Goal: Information Seeking & Learning: Learn about a topic

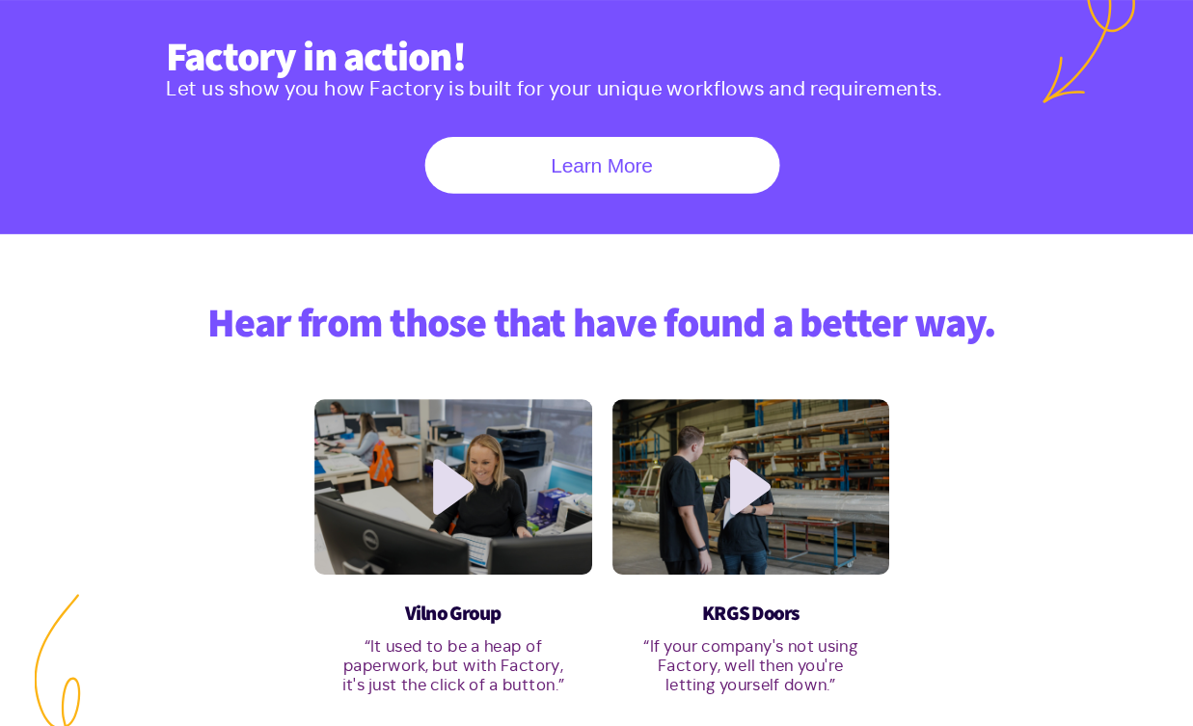
scroll to position [858, 0]
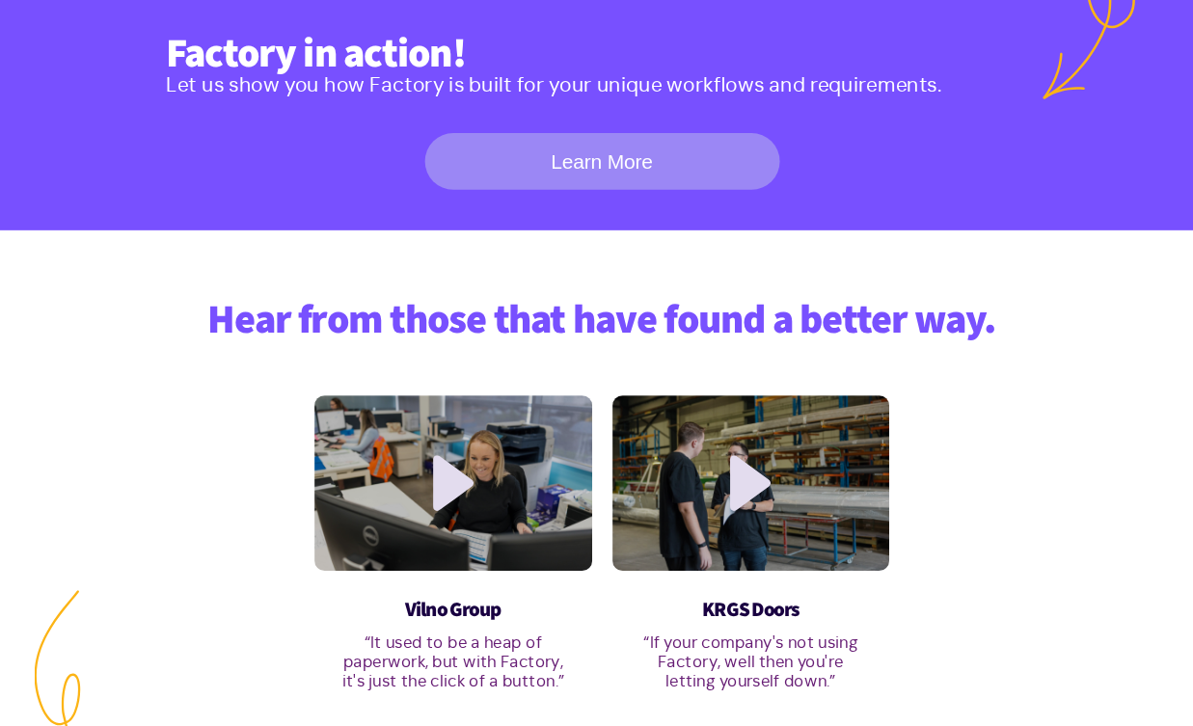
click at [674, 194] on link "Learn More" at bounding box center [597, 188] width 338 height 54
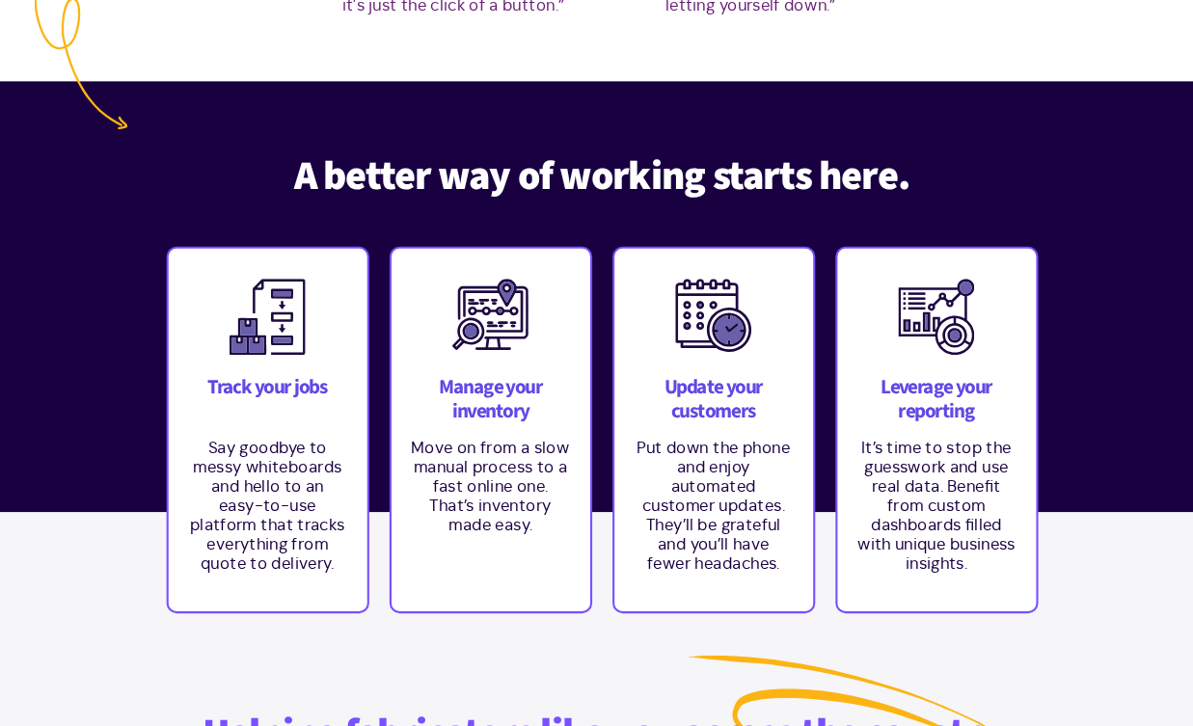
scroll to position [1505, 0]
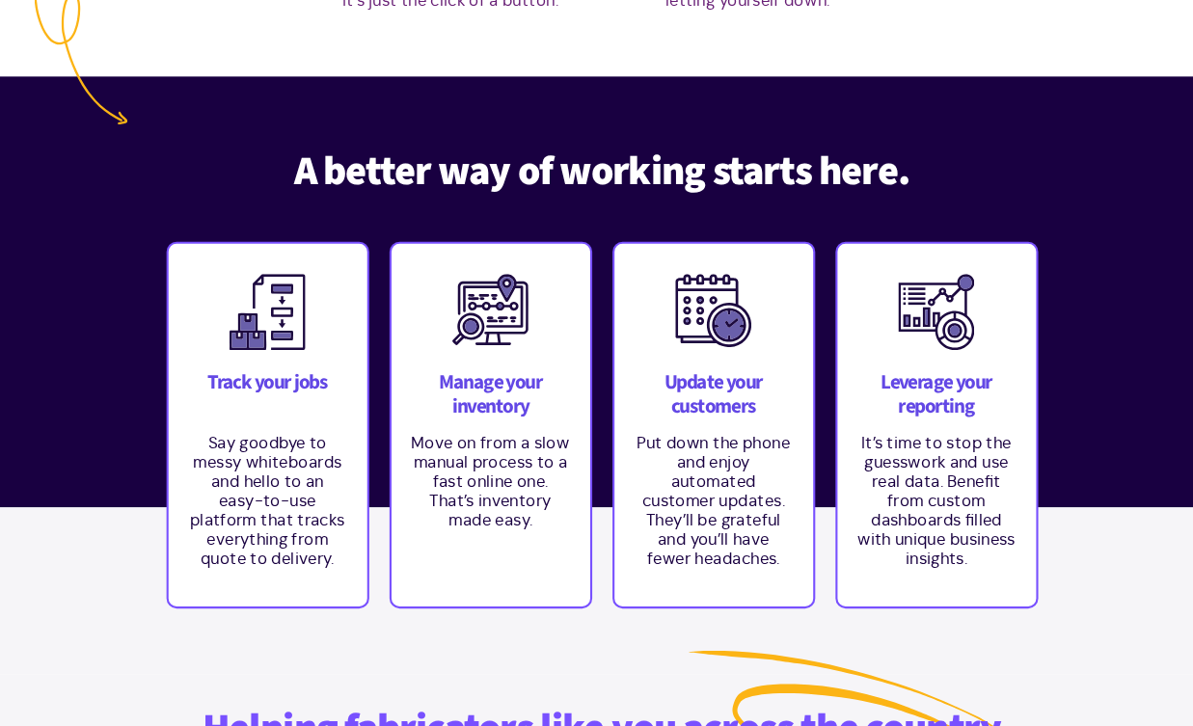
click at [311, 398] on h3 "Track your jobs" at bounding box center [278, 411] width 150 height 46
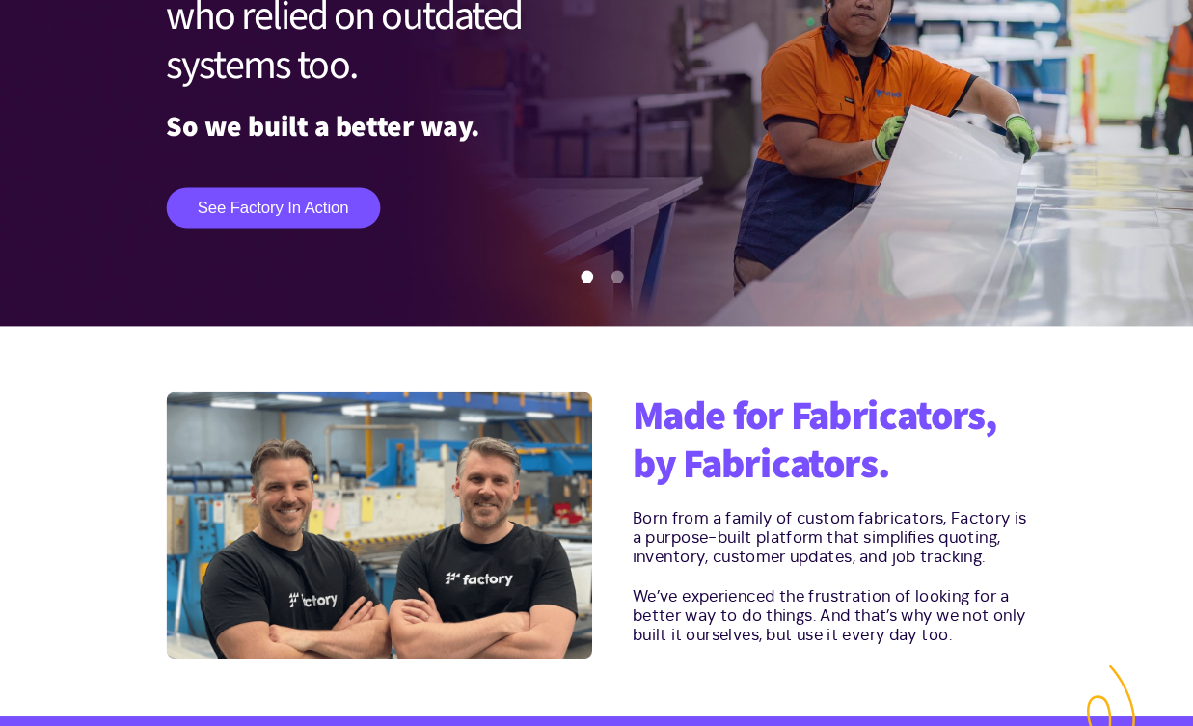
scroll to position [0, 0]
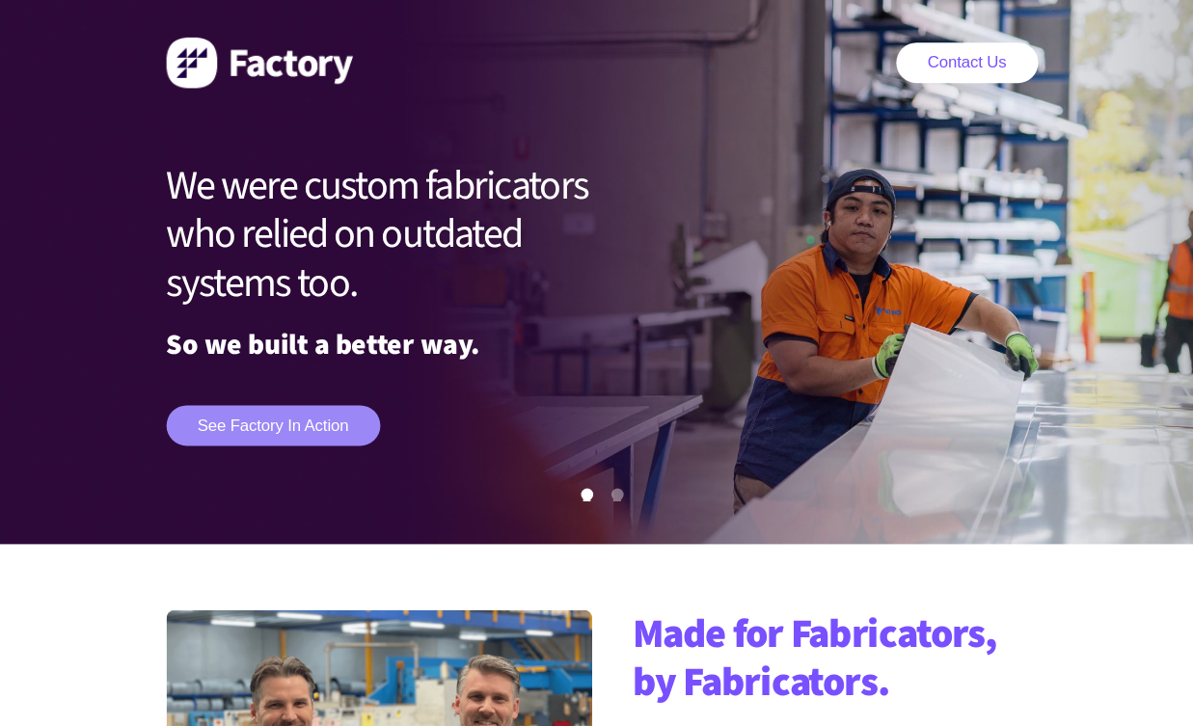
click at [283, 406] on link "See Factory in action" at bounding box center [283, 405] width 203 height 39
click at [235, 56] on img at bounding box center [270, 60] width 177 height 48
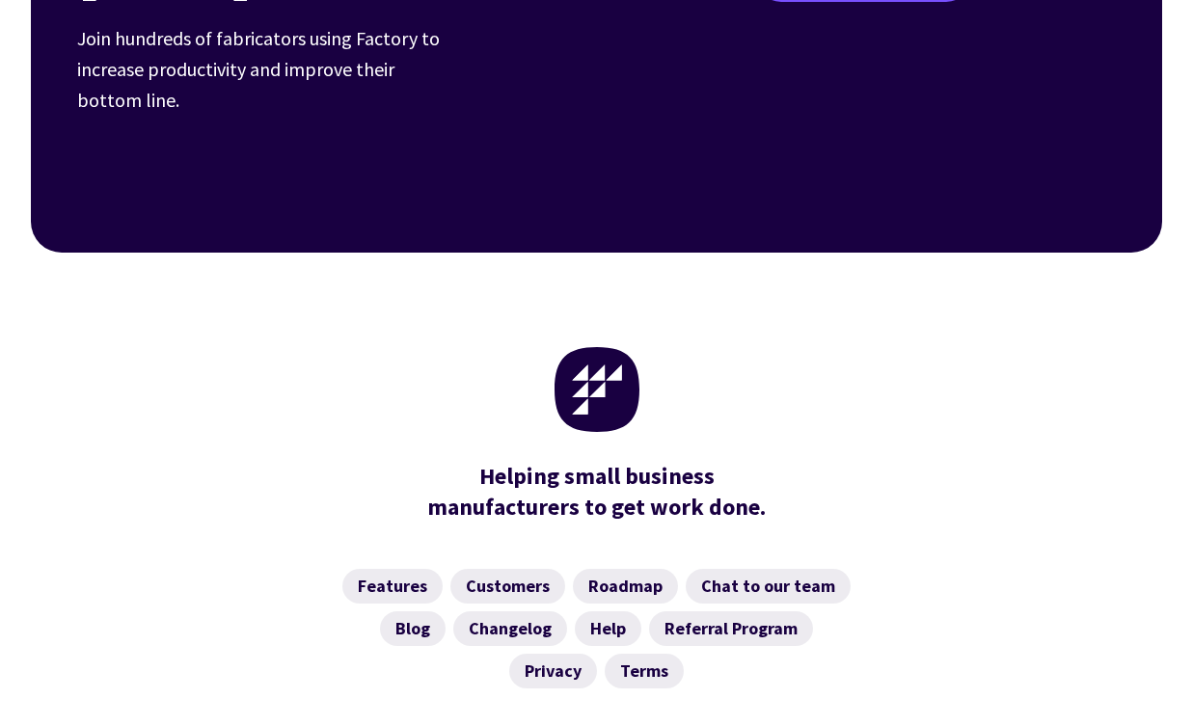
scroll to position [7674, 0]
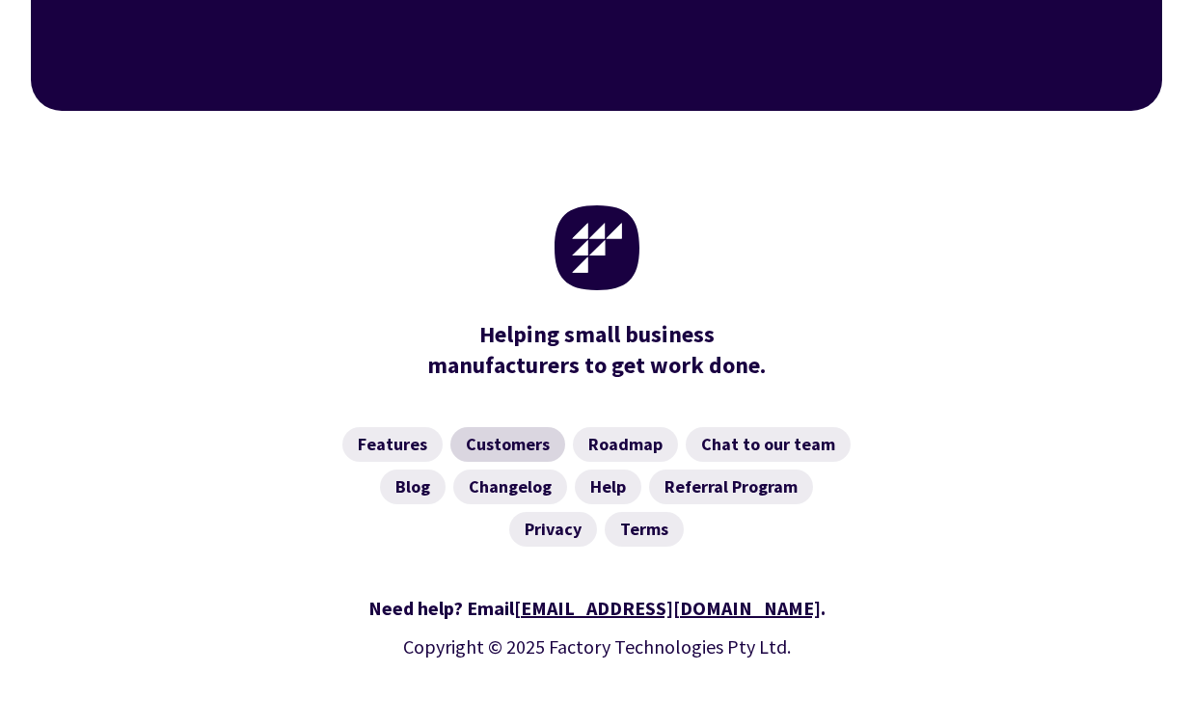
click at [512, 427] on link "Customers" at bounding box center [507, 444] width 115 height 35
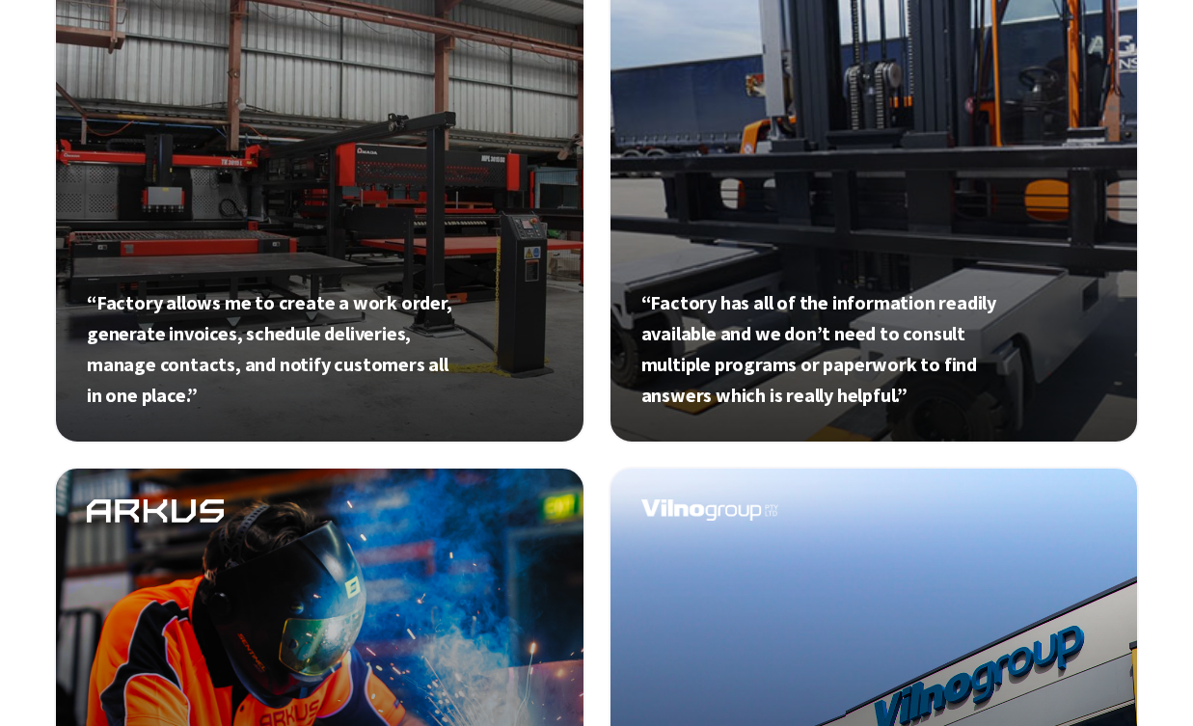
scroll to position [889, 0]
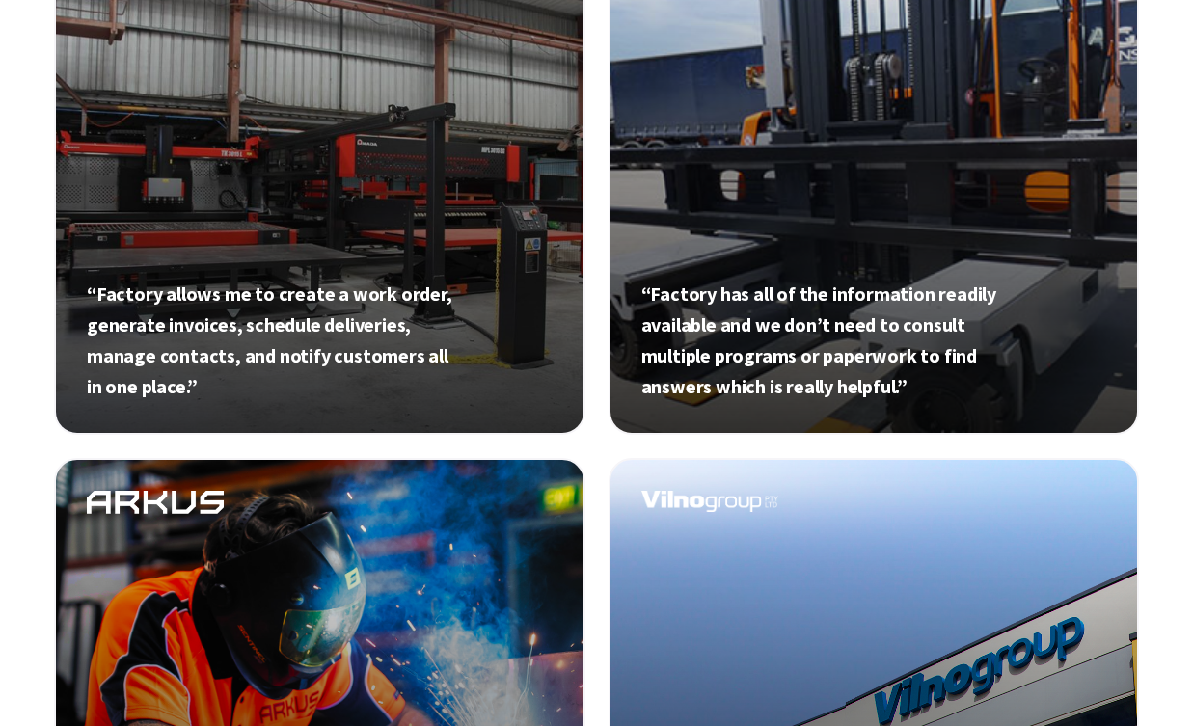
click at [379, 278] on link at bounding box center [319, 169] width 531 height 531
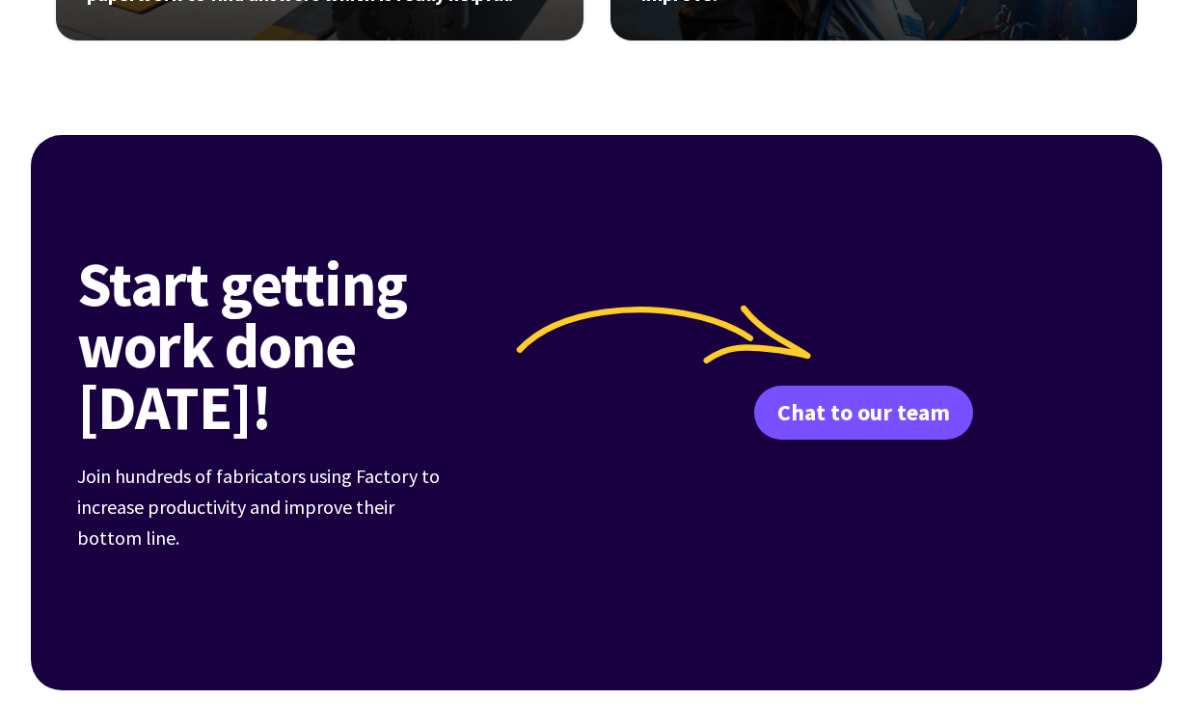
scroll to position [3688, 0]
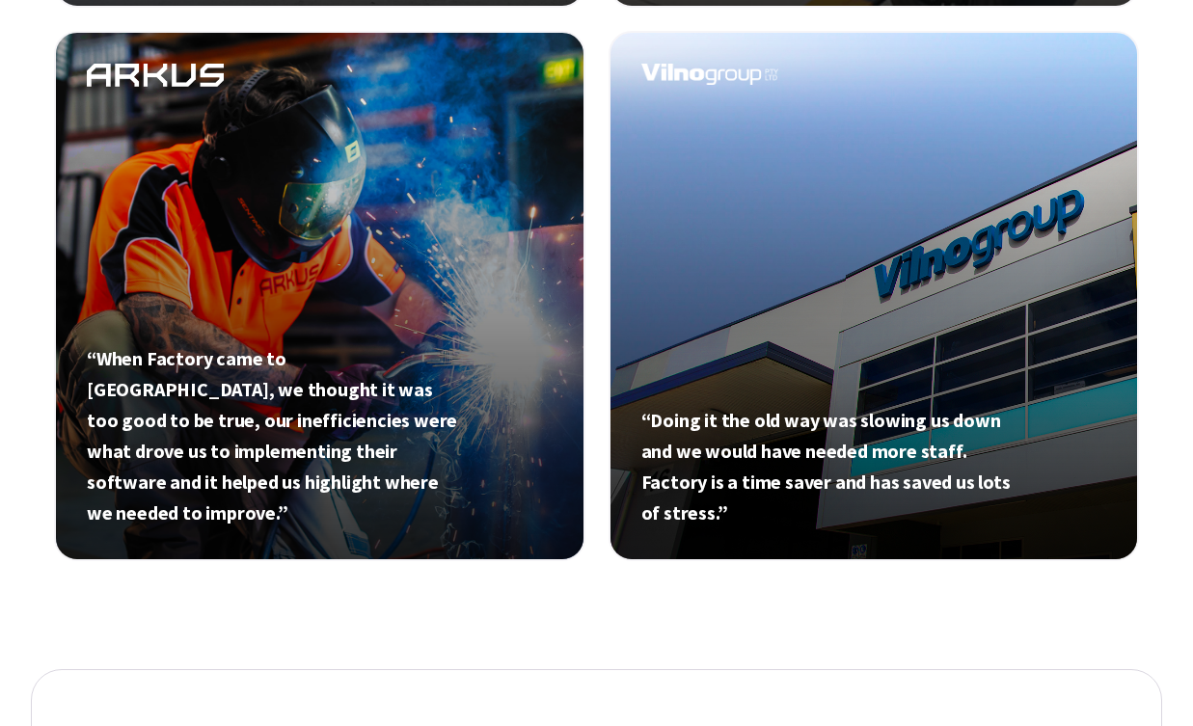
scroll to position [1314, 0]
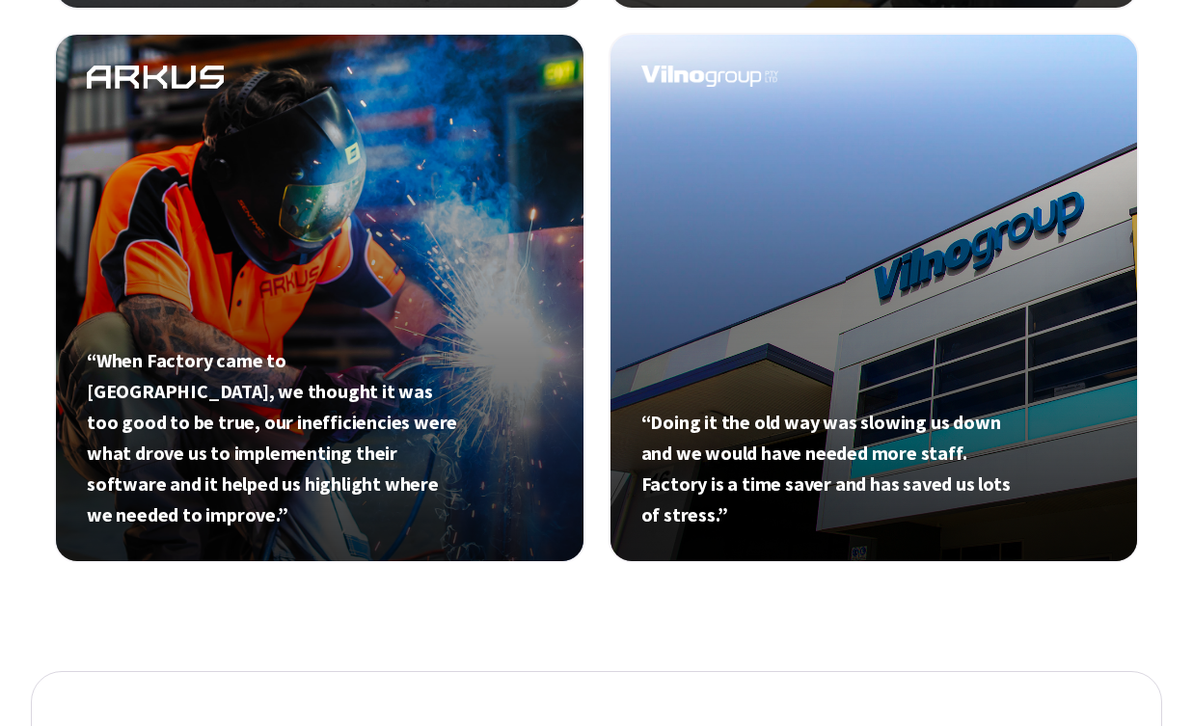
click at [873, 169] on link at bounding box center [874, 298] width 531 height 531
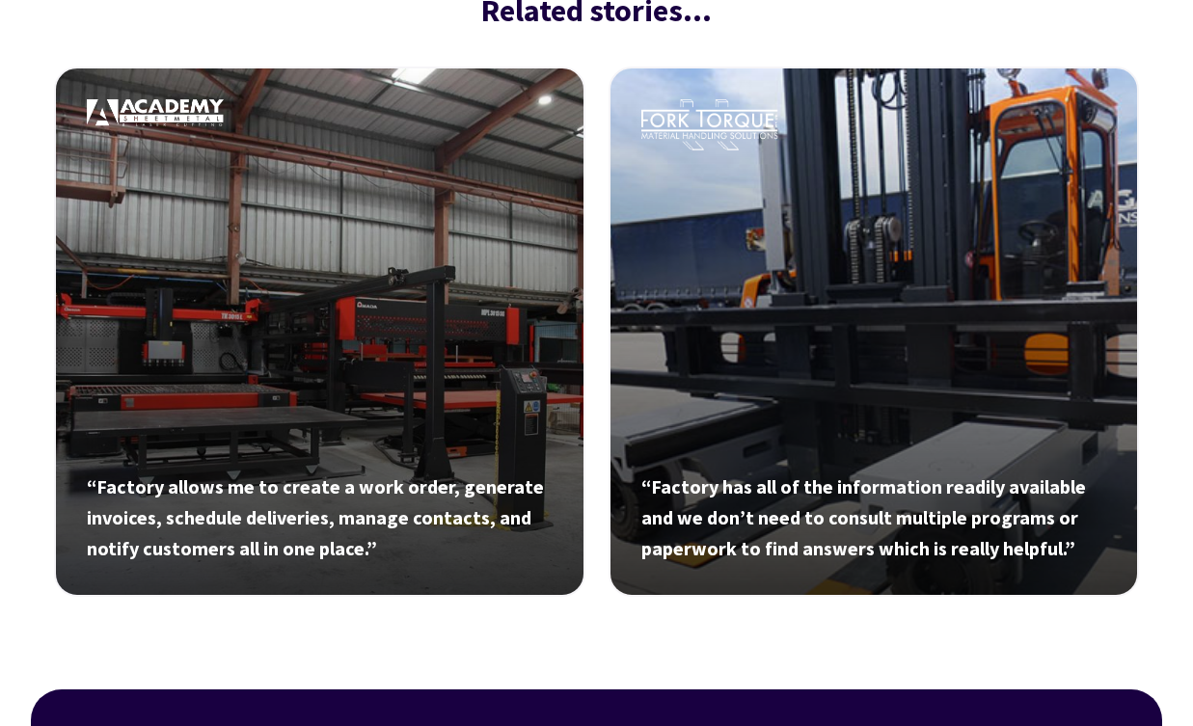
scroll to position [4344, 0]
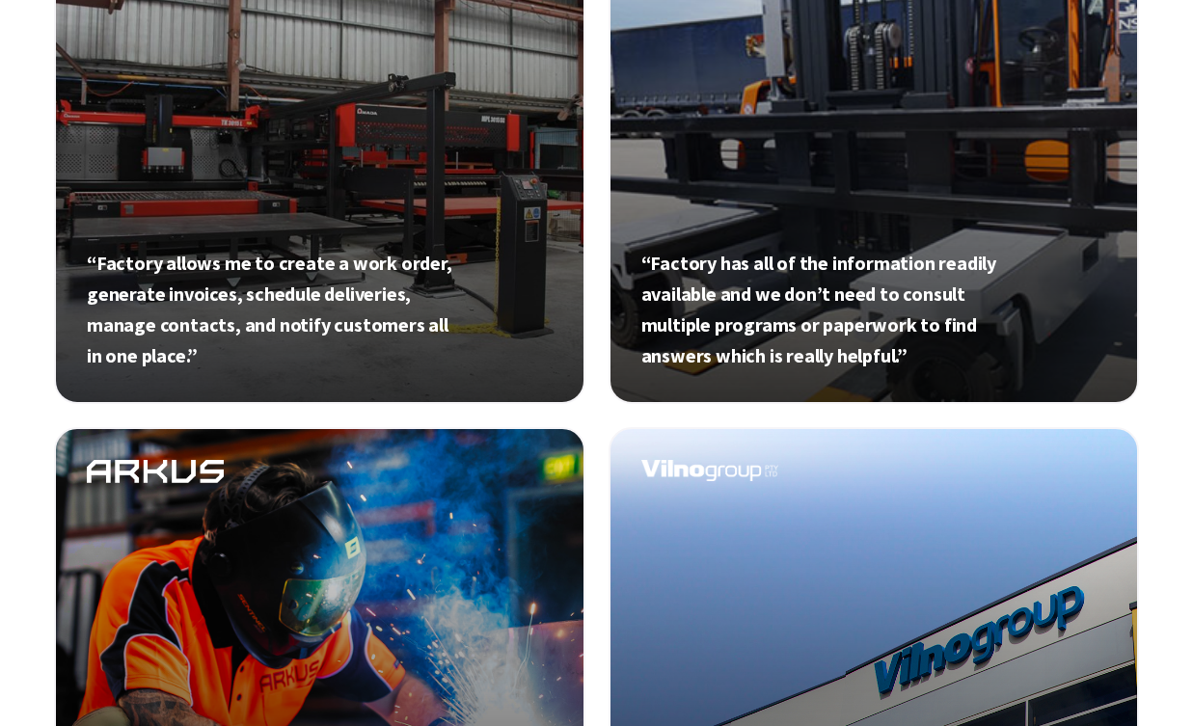
scroll to position [798, 0]
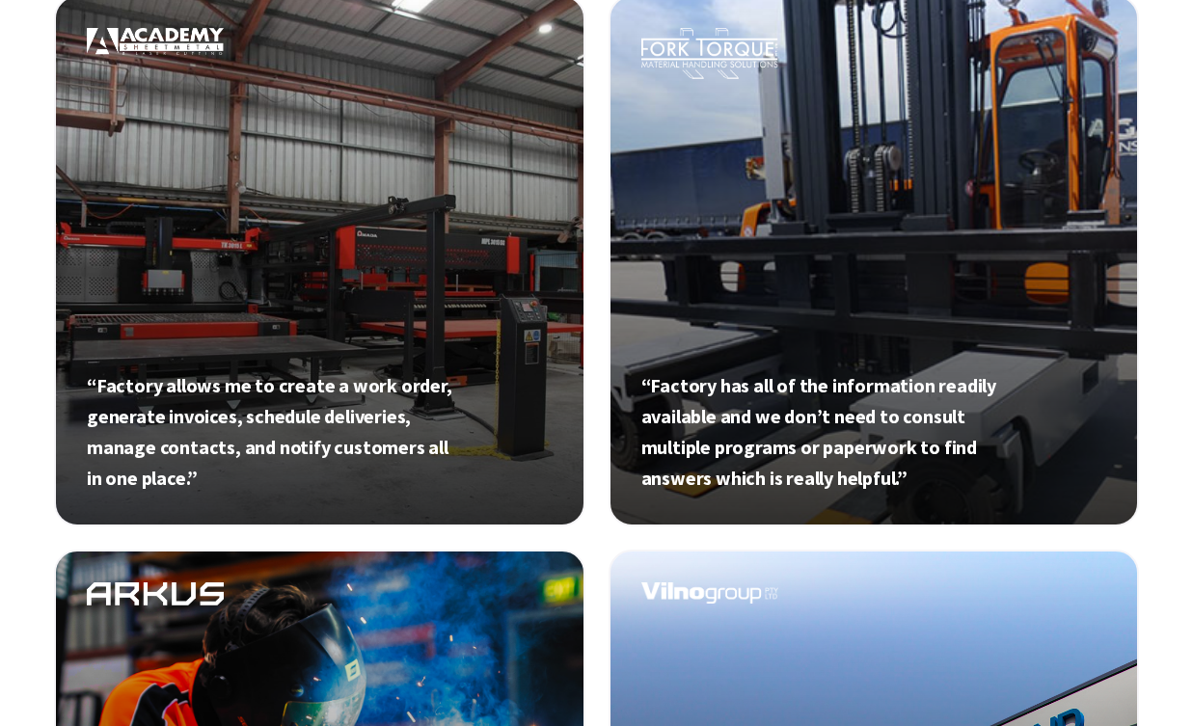
drag, startPoint x: 95, startPoint y: 381, endPoint x: 174, endPoint y: 474, distance: 121.9
click at [478, 92] on link at bounding box center [319, 260] width 531 height 531
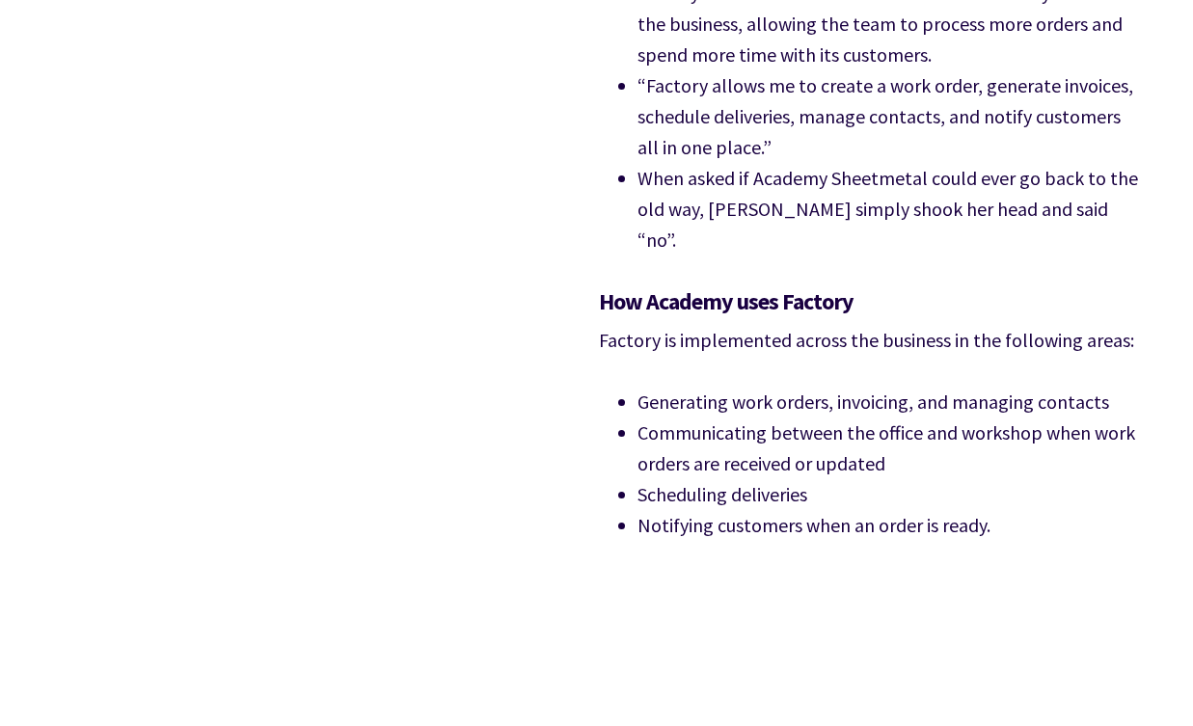
scroll to position [2263, 0]
